Goal: Navigation & Orientation: Find specific page/section

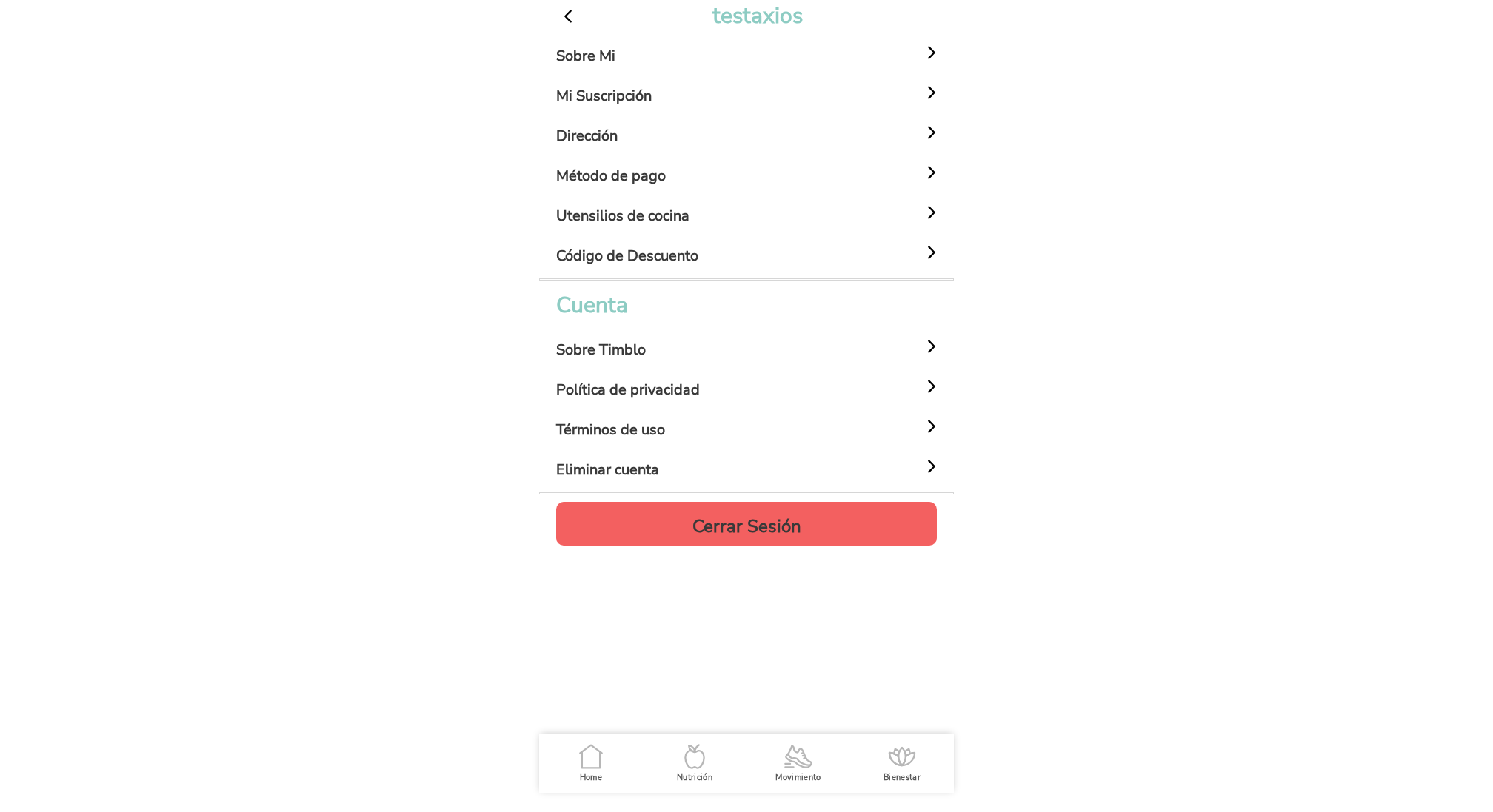
click at [571, 9] on span "button" at bounding box center [568, 16] width 20 height 20
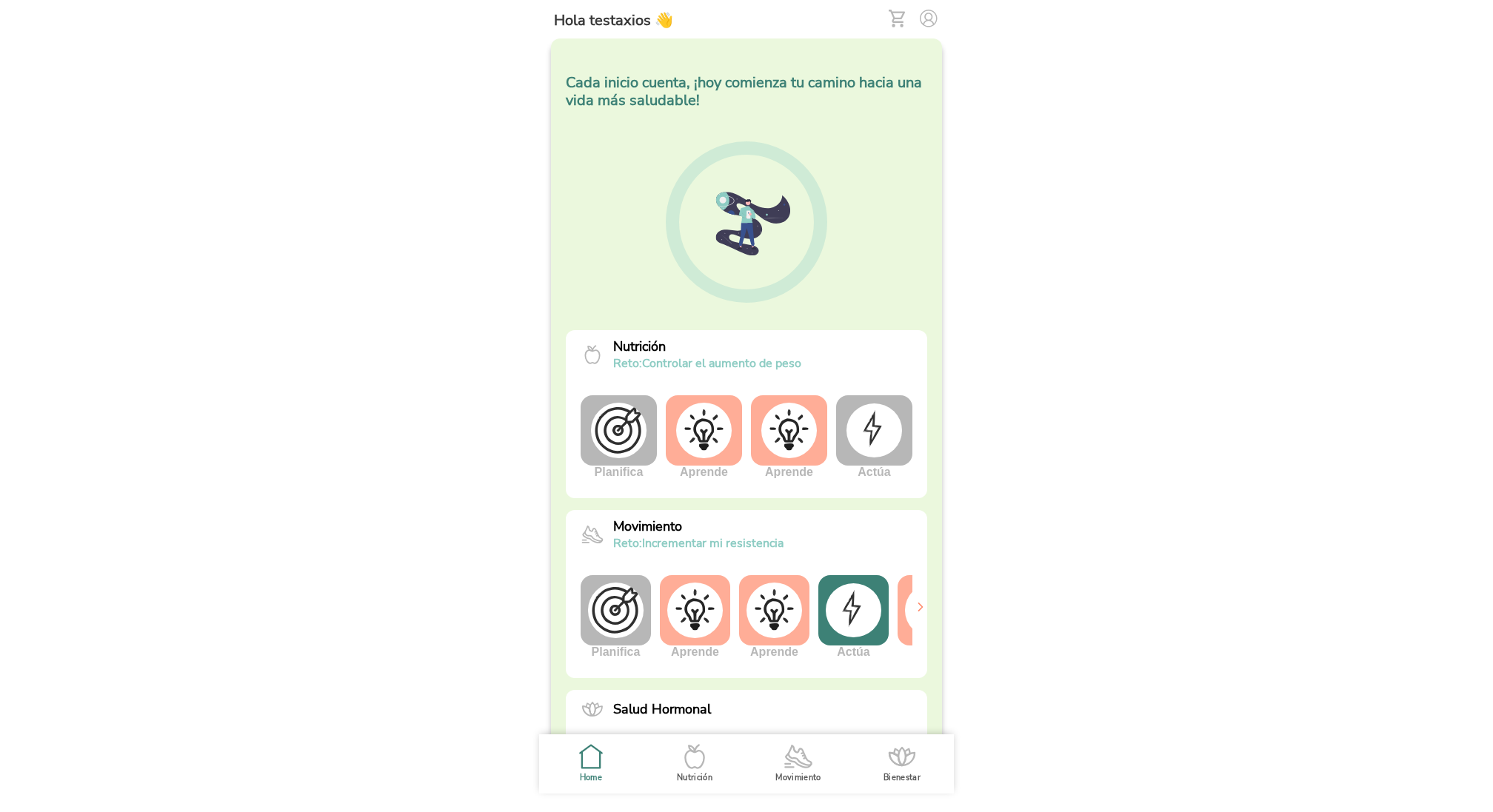
click at [882, 410] on img at bounding box center [874, 430] width 56 height 53
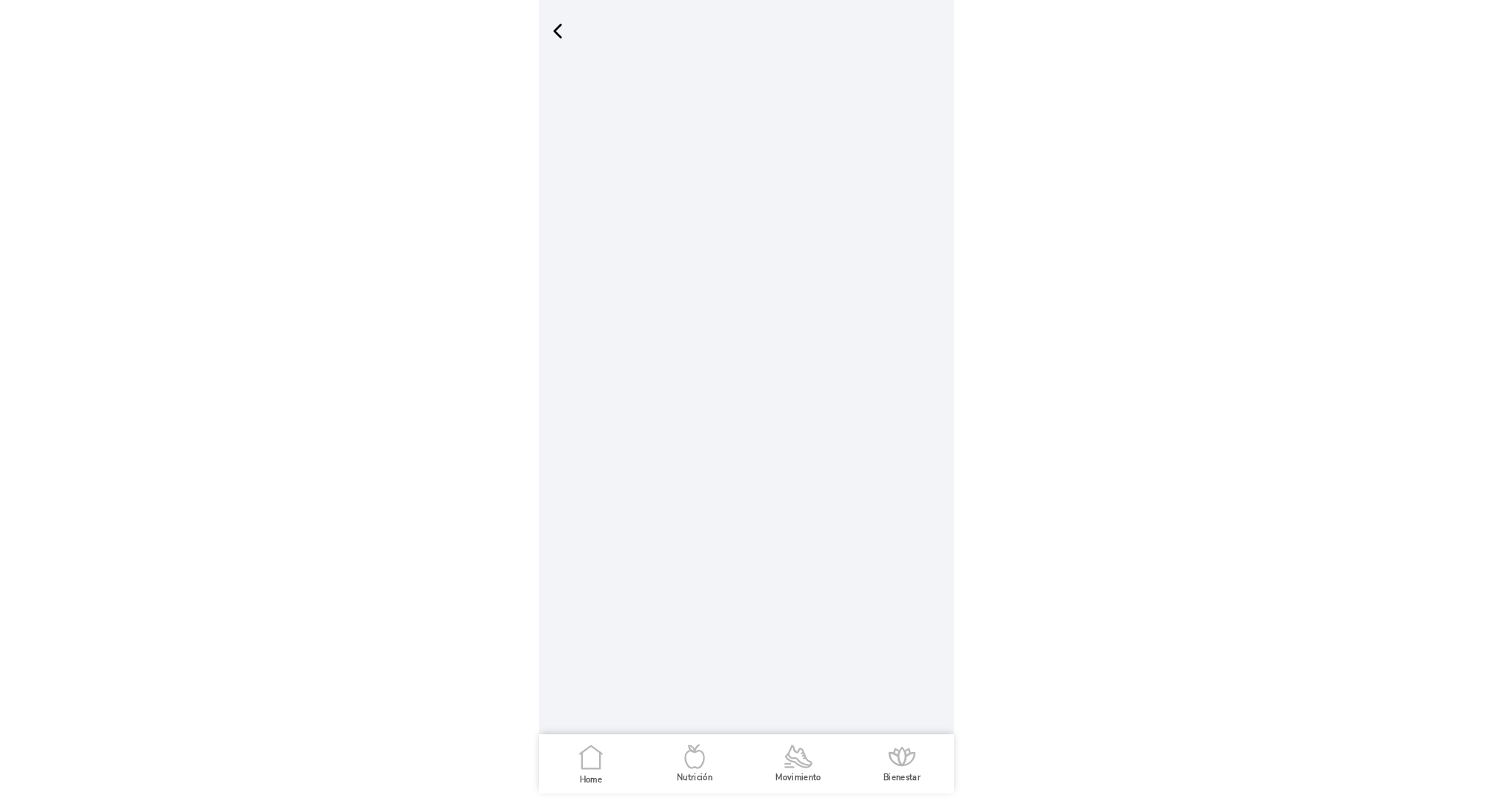
click at [563, 31] on span "button" at bounding box center [558, 31] width 22 height 22
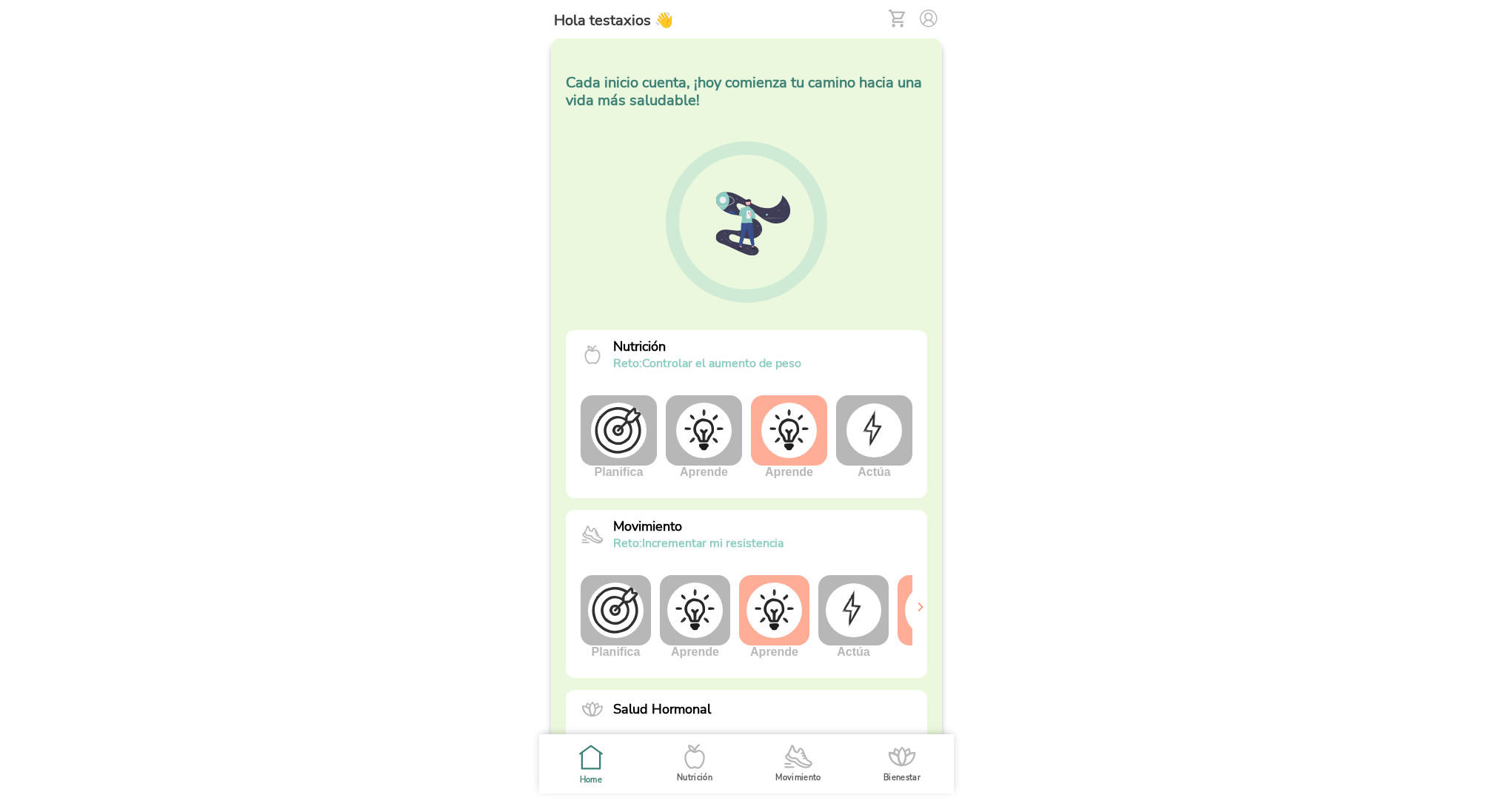
click at [788, 440] on img at bounding box center [789, 430] width 56 height 56
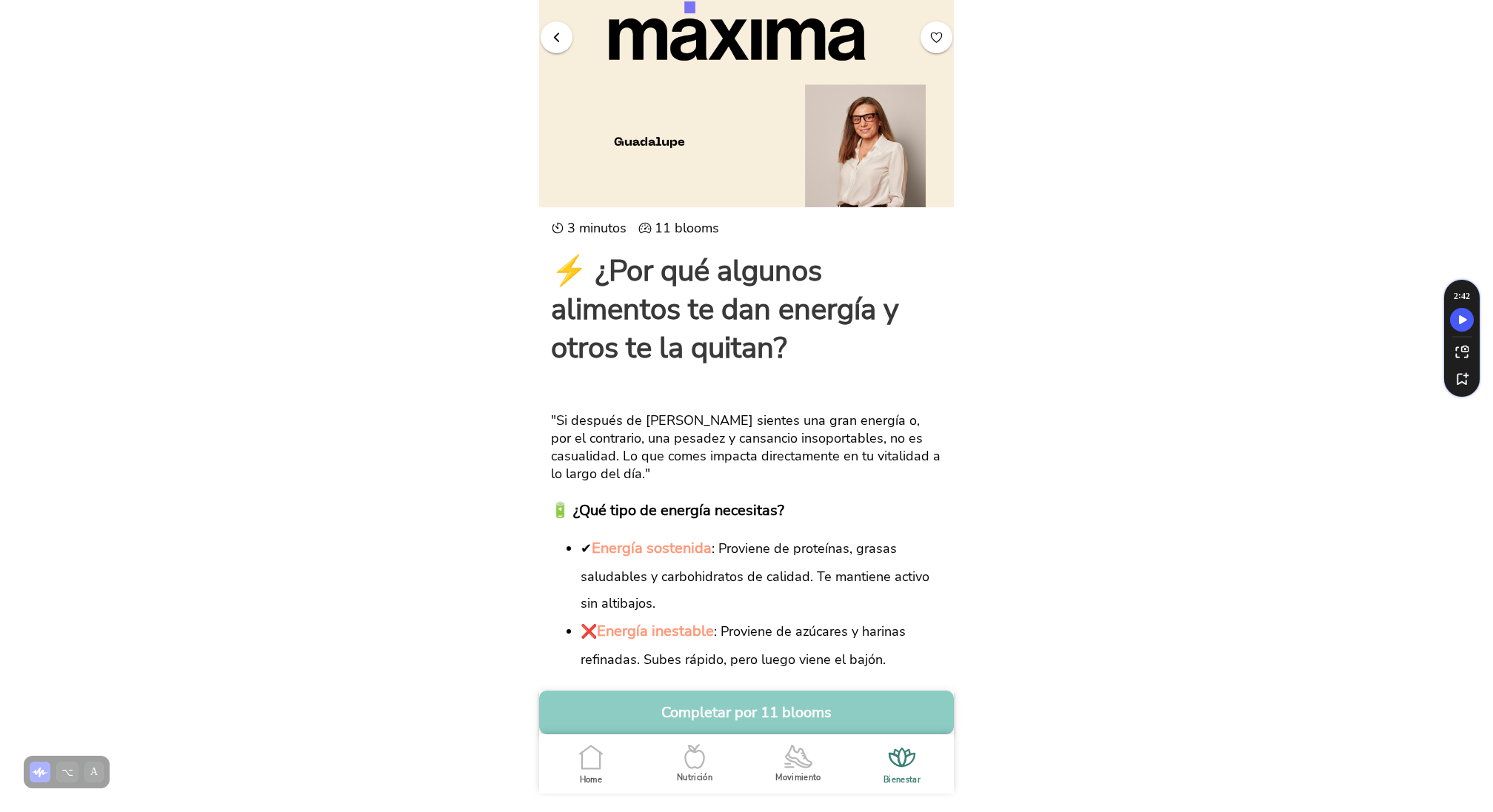
click at [561, 46] on button "button" at bounding box center [556, 37] width 32 height 32
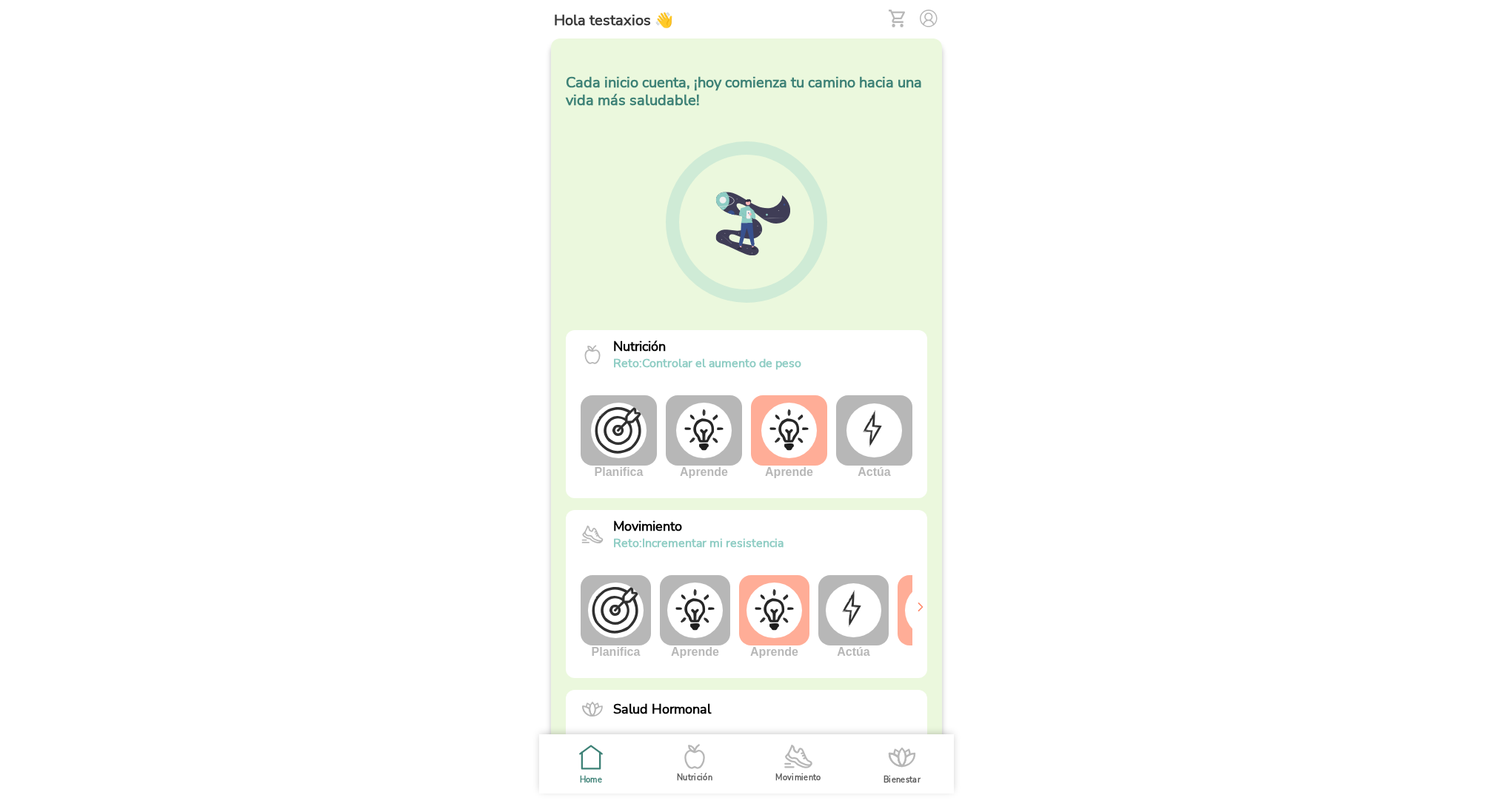
click at [713, 440] on img at bounding box center [703, 430] width 56 height 56
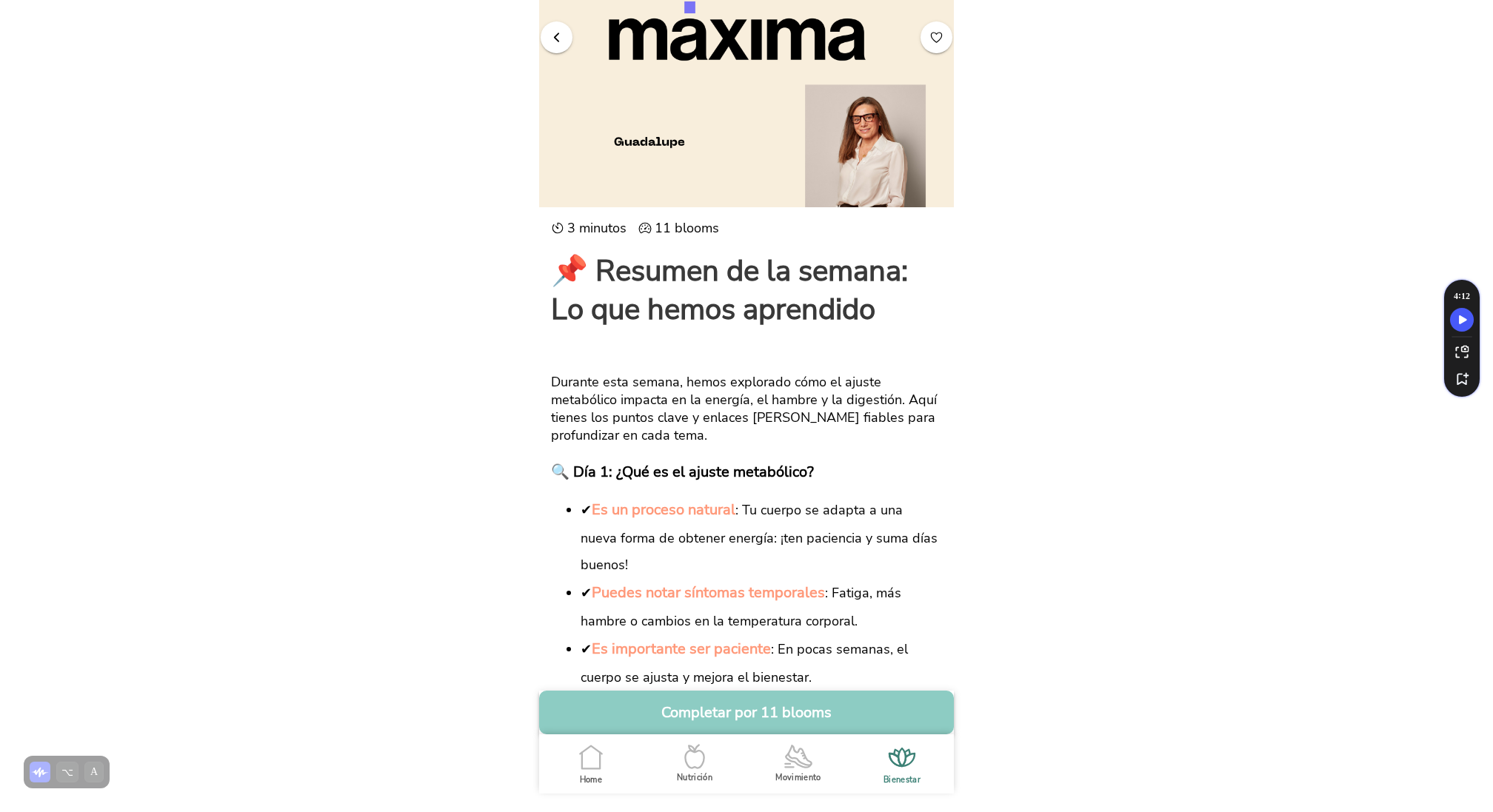
click at [559, 28] on button "button" at bounding box center [556, 37] width 32 height 32
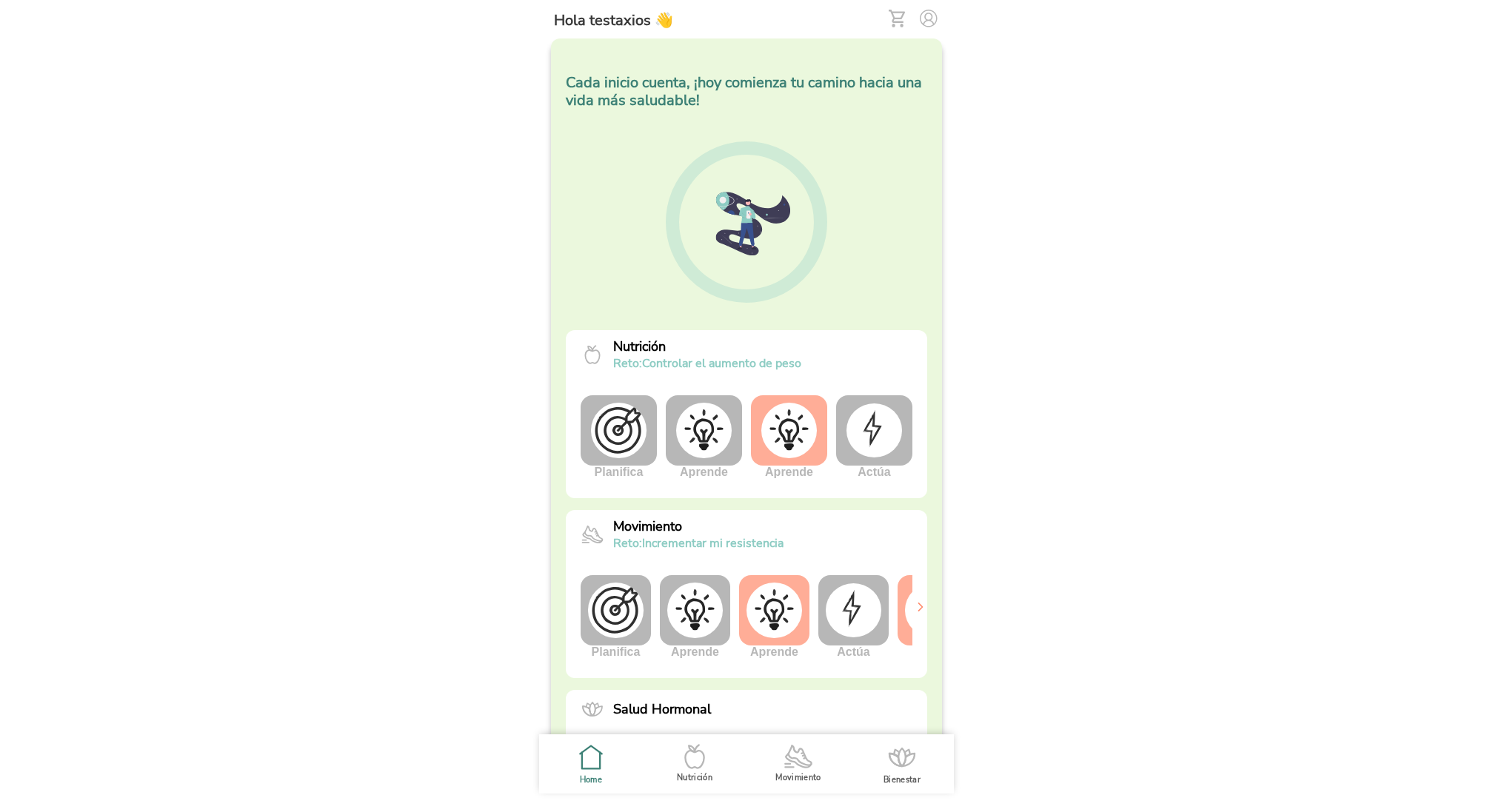
click at [777, 449] on img at bounding box center [789, 430] width 56 height 56
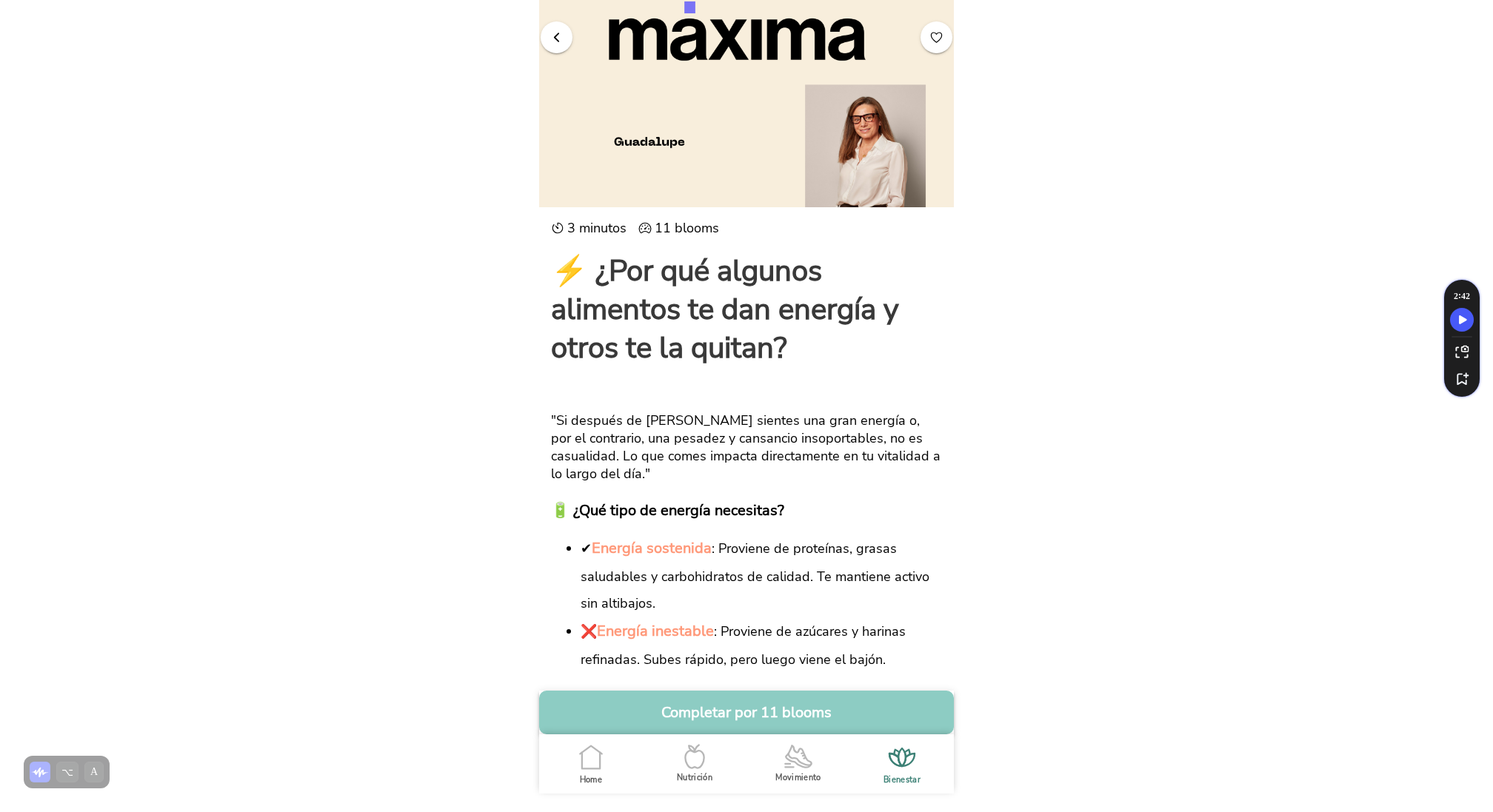
click at [550, 13] on img at bounding box center [746, 103] width 415 height 294
click at [556, 29] on button "button" at bounding box center [556, 37] width 32 height 32
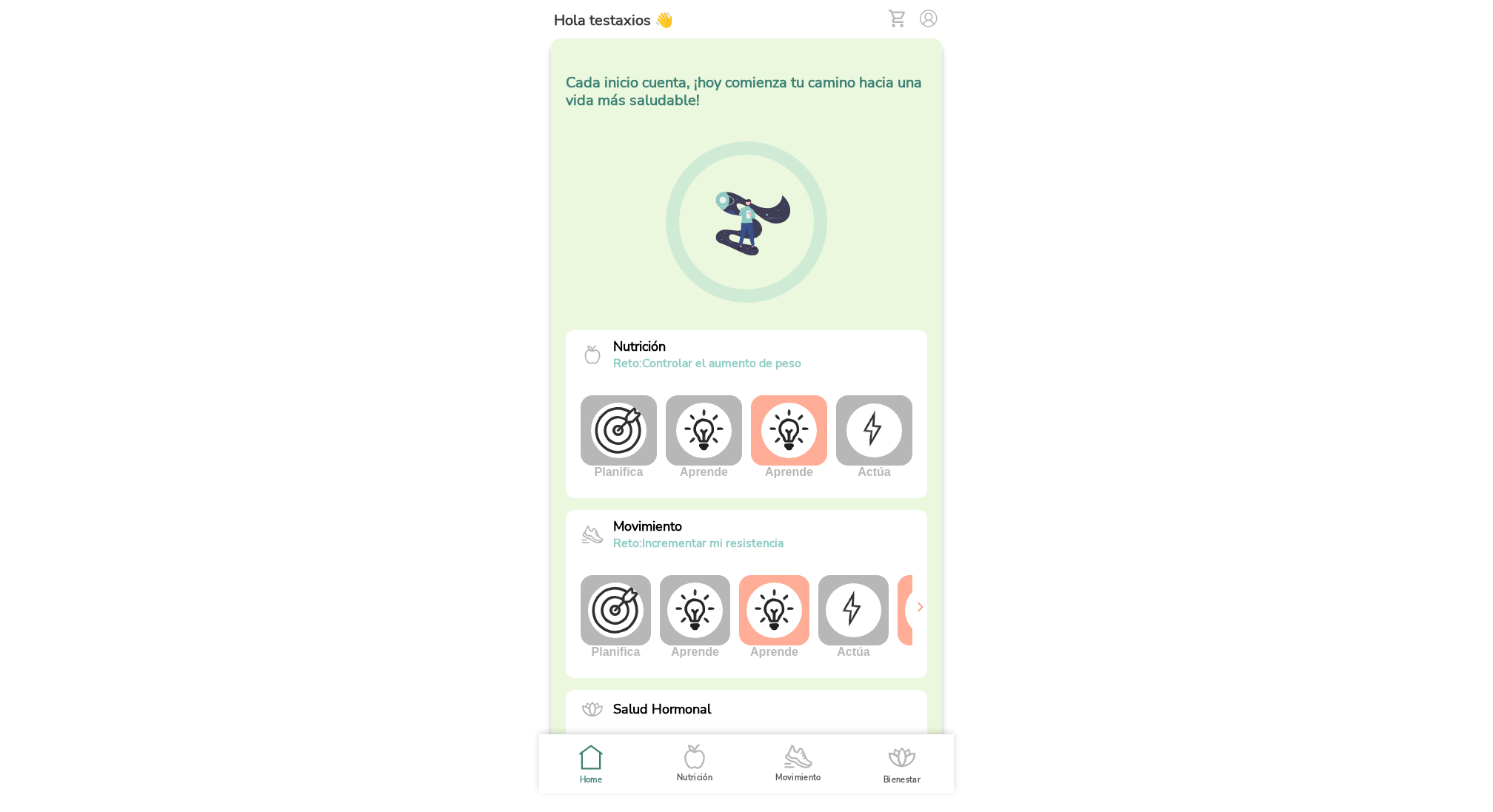
click at [890, 437] on img at bounding box center [874, 430] width 56 height 53
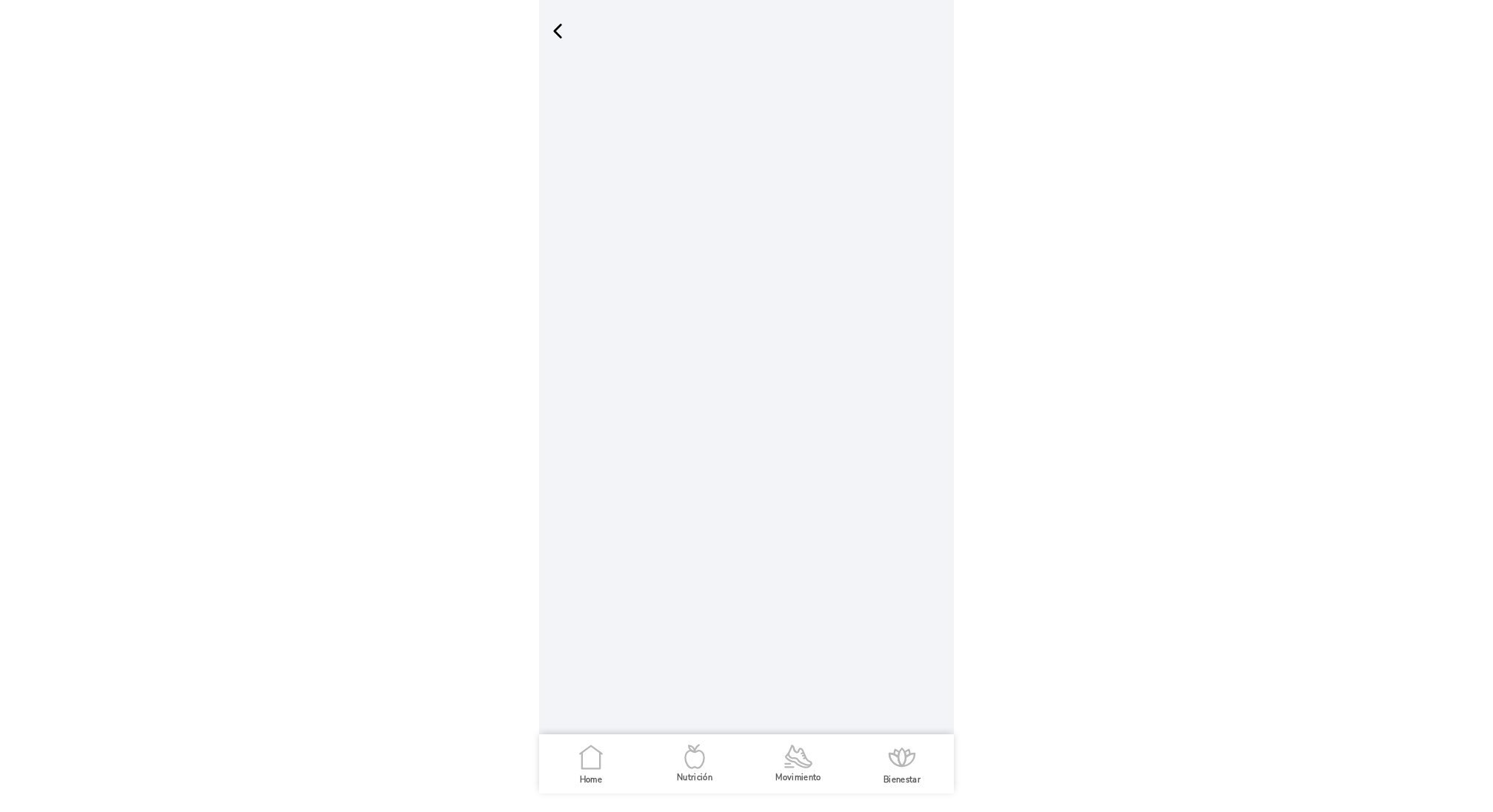
click at [559, 34] on span "button" at bounding box center [558, 31] width 22 height 22
